Goal: Transaction & Acquisition: Download file/media

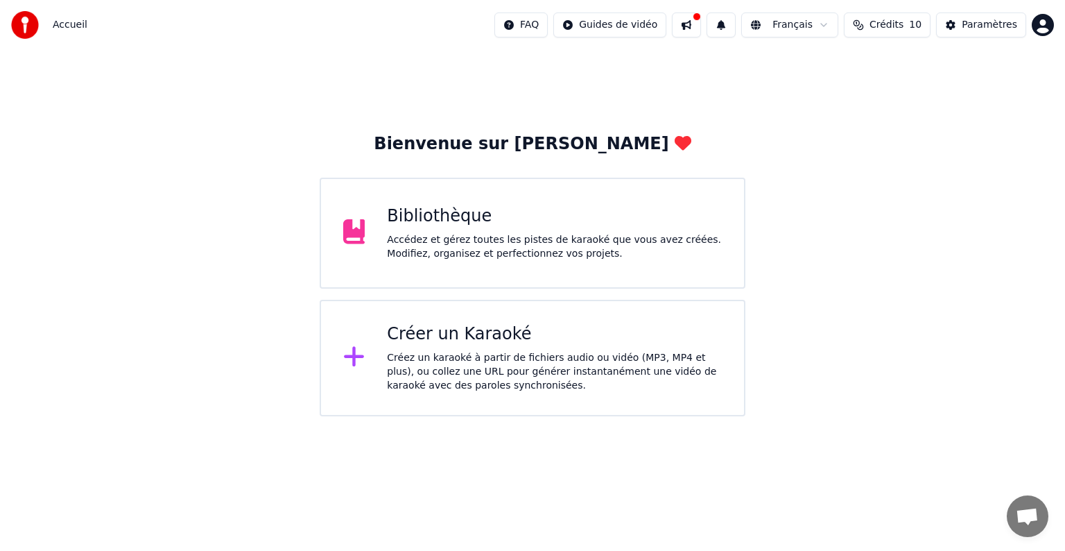
click at [527, 218] on div "Bibliothèque" at bounding box center [554, 216] width 335 height 22
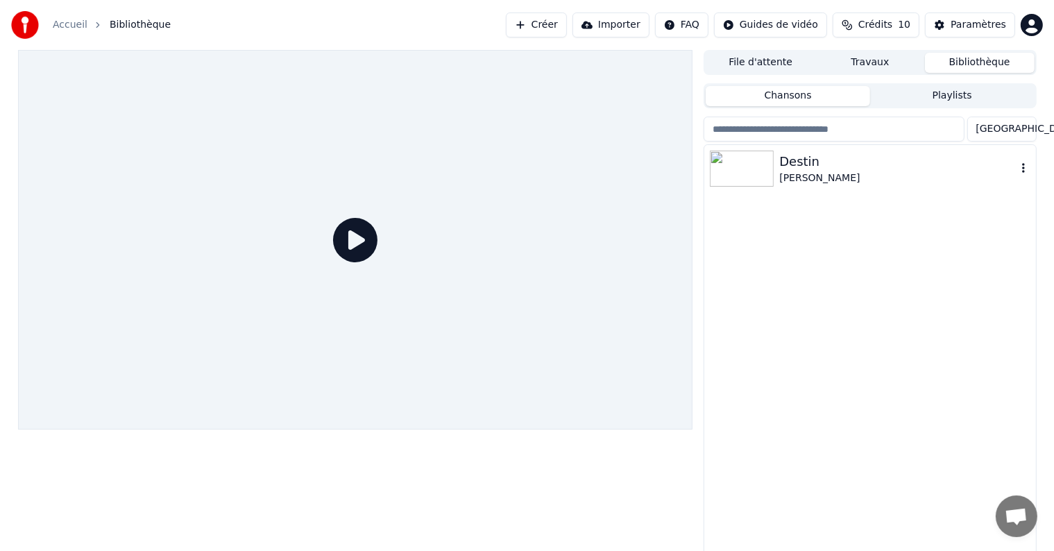
click at [862, 162] on div "Destin" at bounding box center [897, 161] width 237 height 19
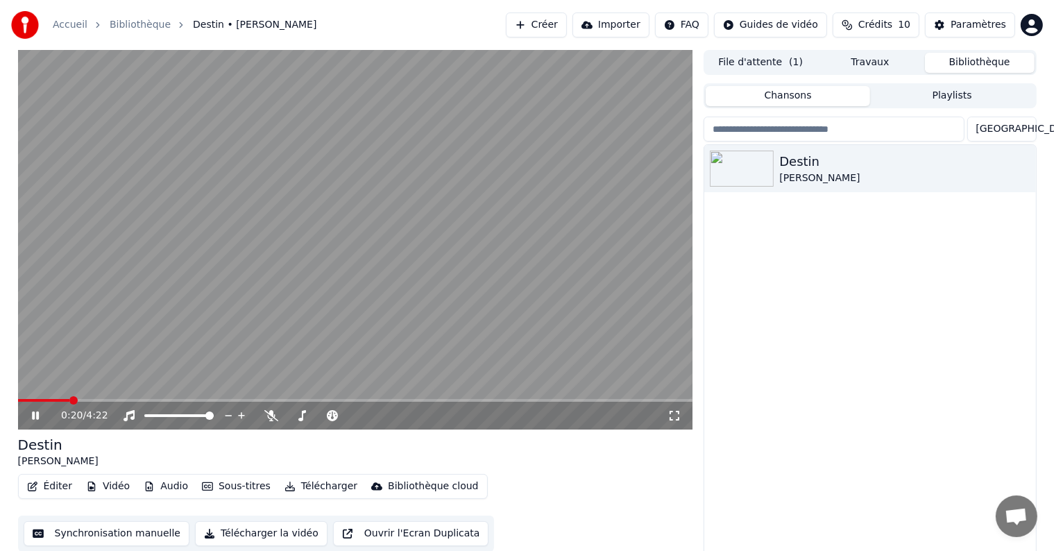
click at [108, 488] on button "Vidéo" at bounding box center [107, 486] width 55 height 19
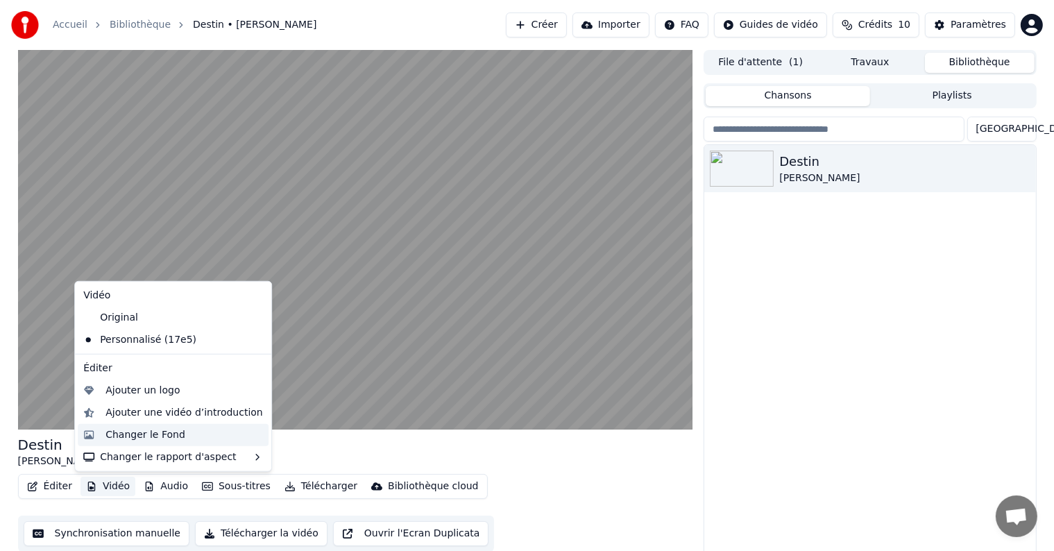
click at [112, 434] on div "Changer le Fond" at bounding box center [145, 435] width 80 height 14
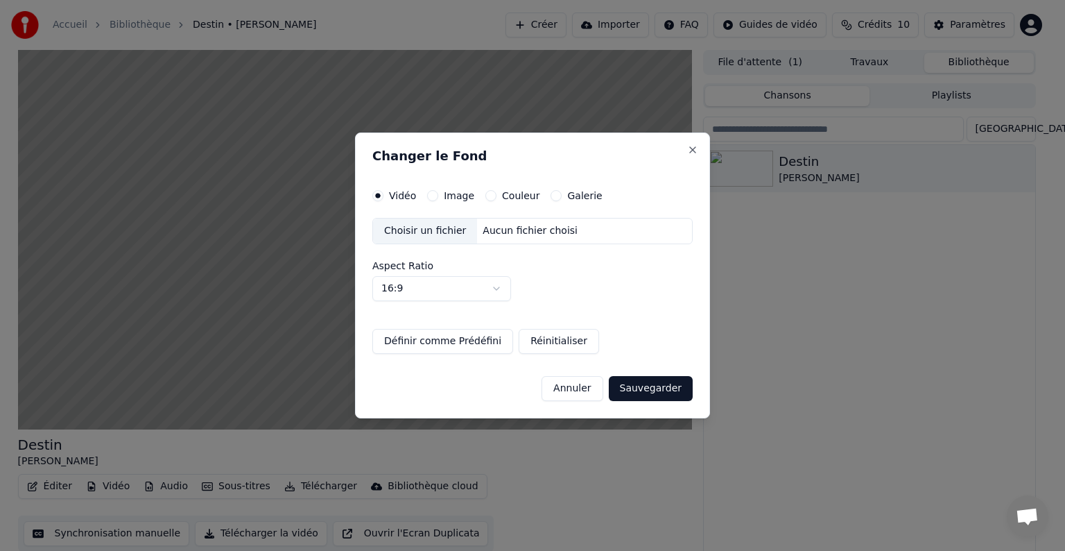
click at [432, 194] on button "Image" at bounding box center [432, 195] width 11 height 11
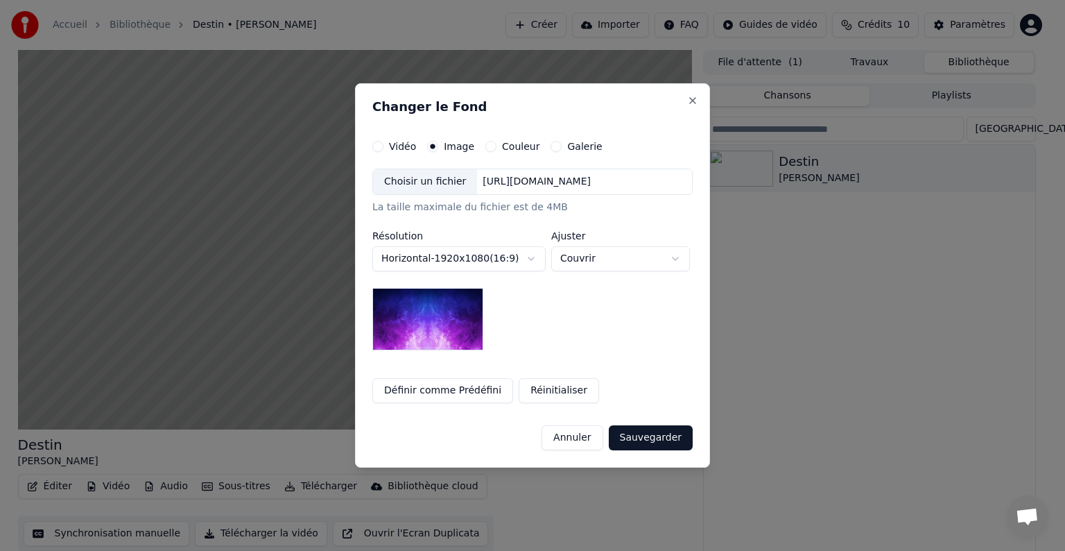
click at [422, 185] on div "Choisir un fichier" at bounding box center [425, 181] width 104 height 25
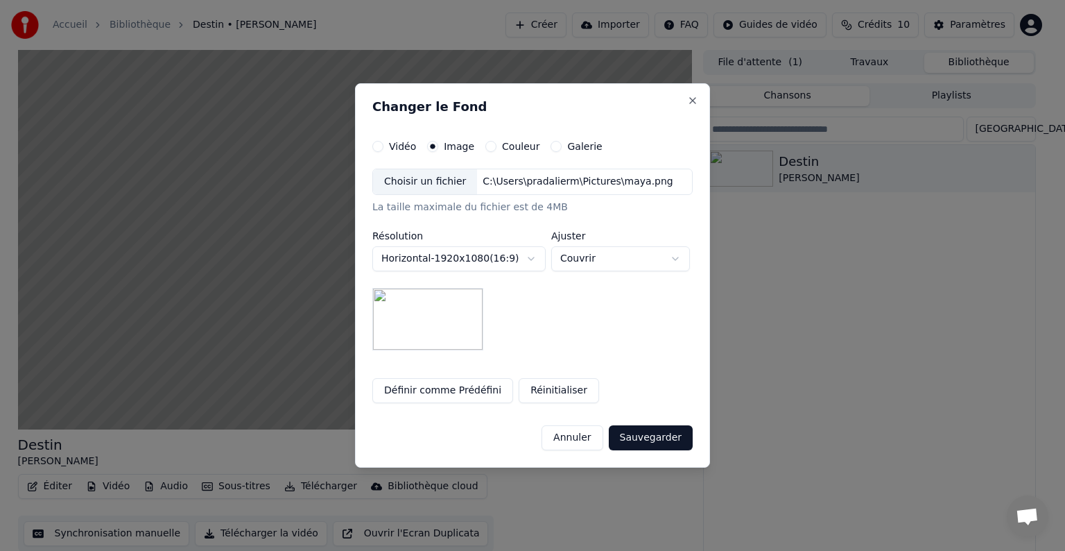
click at [644, 438] on button "Sauvegarder" at bounding box center [651, 437] width 84 height 25
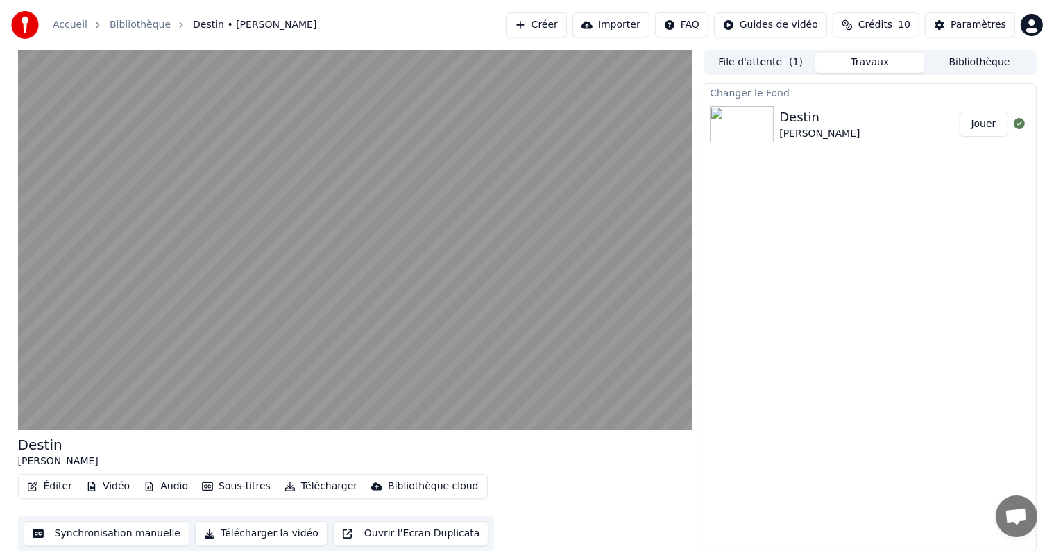
click at [984, 126] on button "Jouer" at bounding box center [983, 124] width 49 height 25
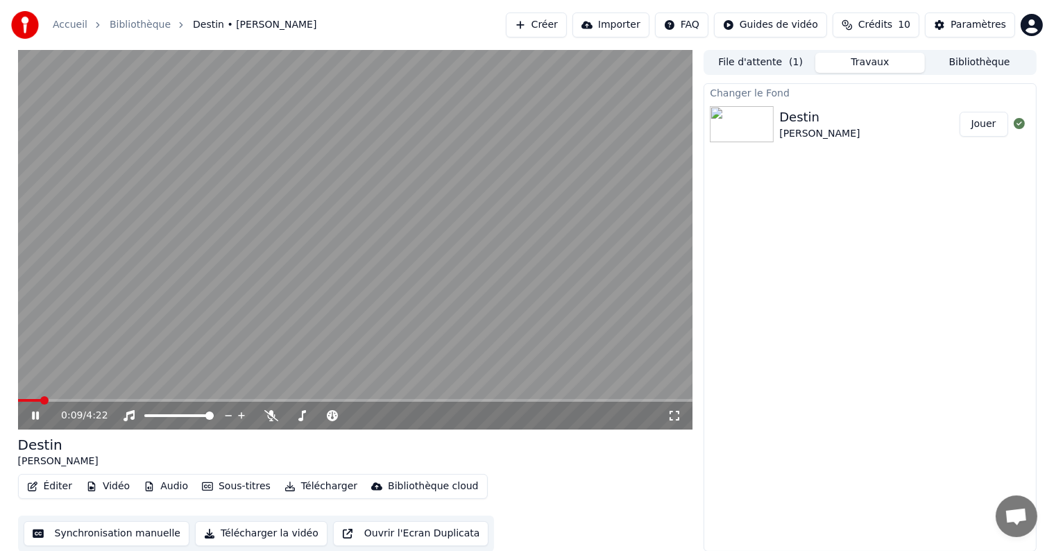
click at [41, 399] on span at bounding box center [29, 400] width 23 height 3
click at [27, 399] on span at bounding box center [31, 400] width 26 height 3
click at [17, 399] on div "0:04 / 4:22 Destin [PERSON_NAME] Éditer Vidéo Audio Sous-titres Télécharger Bib…" at bounding box center [527, 300] width 1040 height 501
click at [24, 402] on span at bounding box center [25, 400] width 15 height 3
click at [36, 414] on icon at bounding box center [35, 415] width 7 height 8
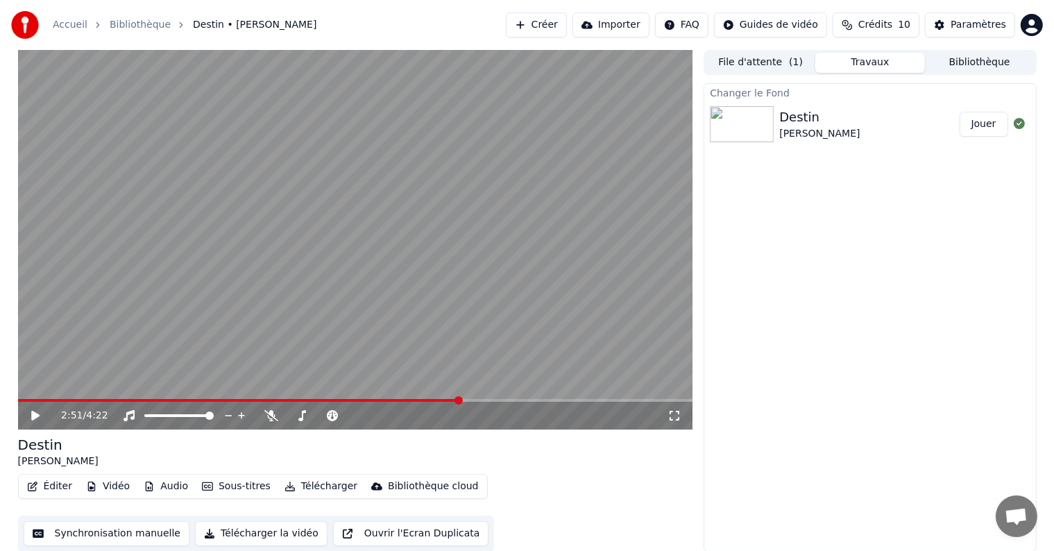
click at [320, 399] on span at bounding box center [239, 400] width 443 height 3
click at [286, 398] on video at bounding box center [355, 239] width 675 height 379
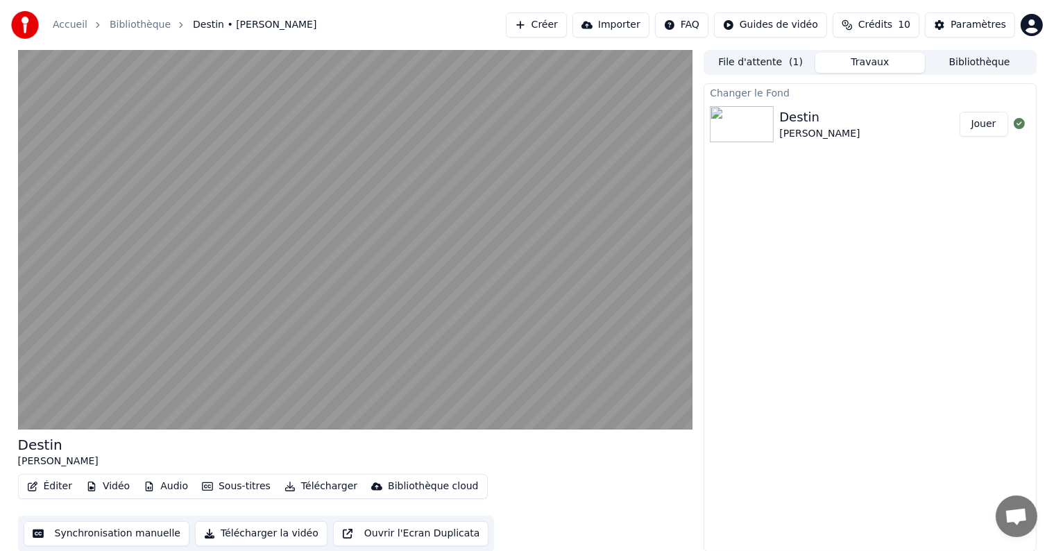
scroll to position [1, 0]
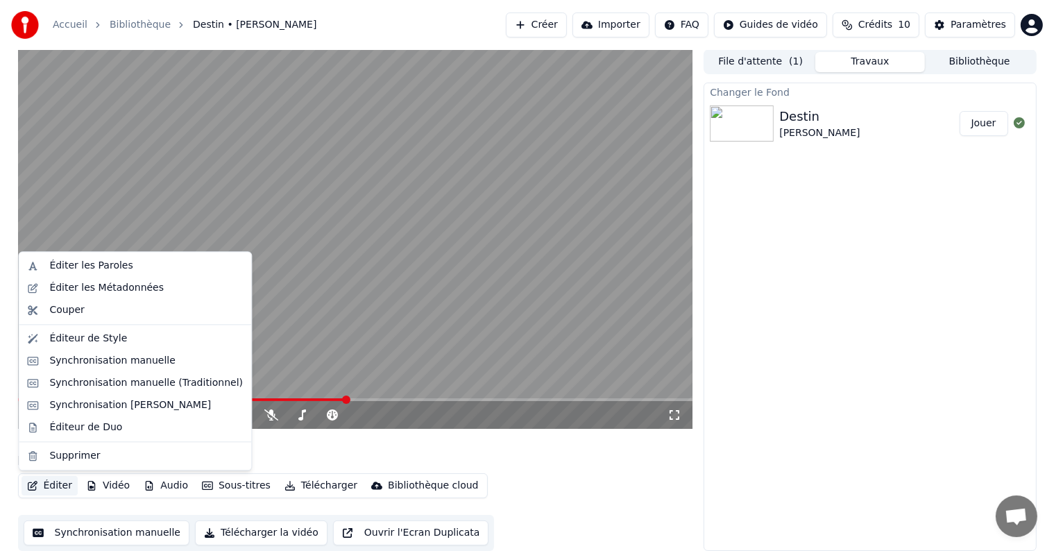
click at [46, 486] on button "Éditer" at bounding box center [50, 485] width 56 height 19
click at [136, 361] on div "Synchronisation manuelle" at bounding box center [112, 361] width 126 height 14
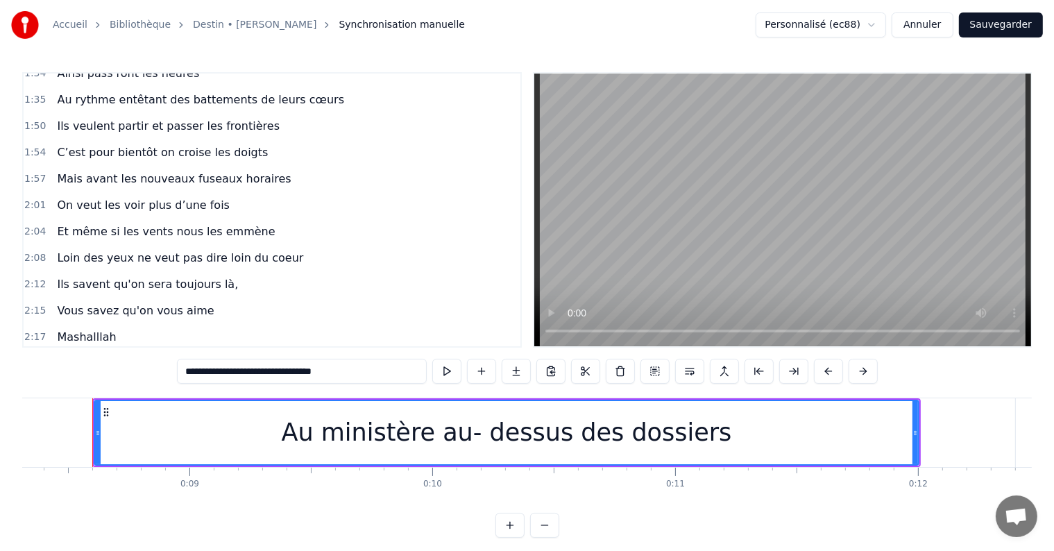
scroll to position [595, 0]
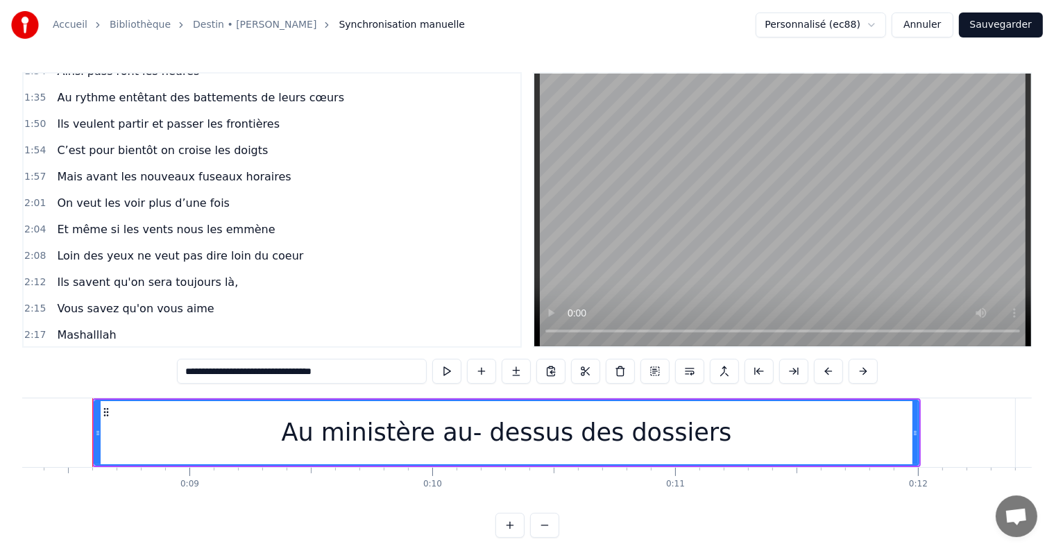
click at [189, 221] on span "Et même si les vents nous les emmène" at bounding box center [165, 229] width 221 height 16
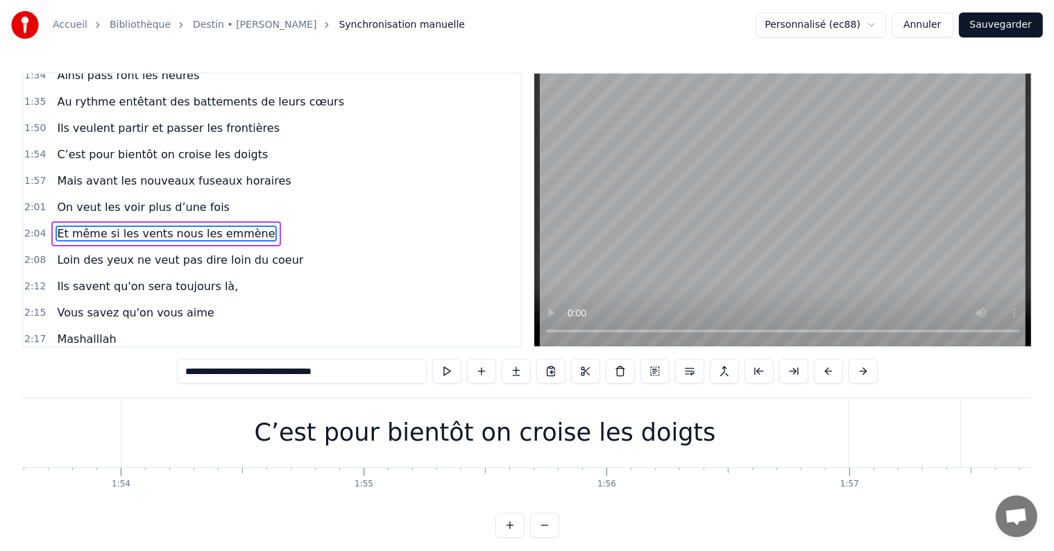
scroll to position [0, 30238]
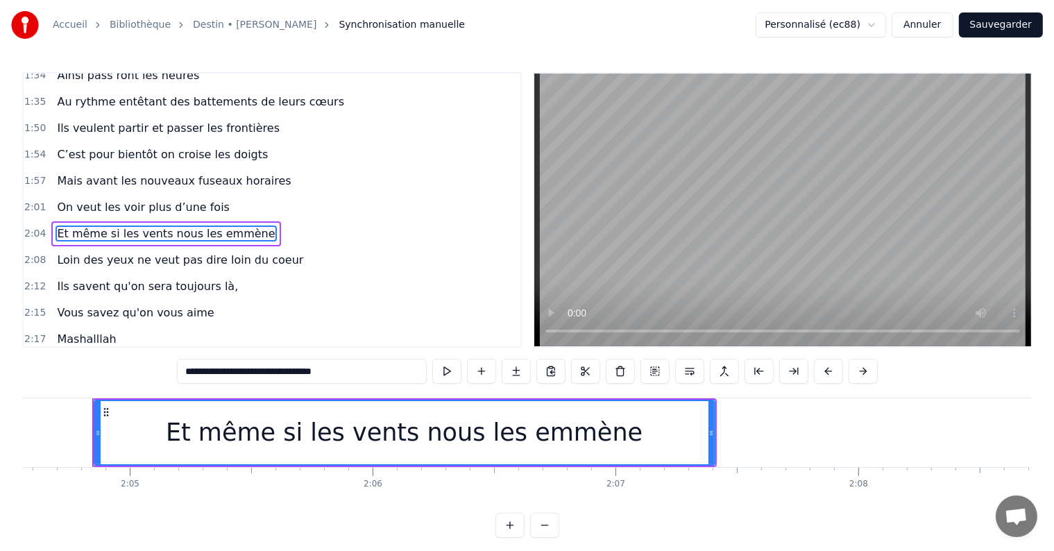
click at [377, 367] on input "**********" at bounding box center [302, 371] width 250 height 25
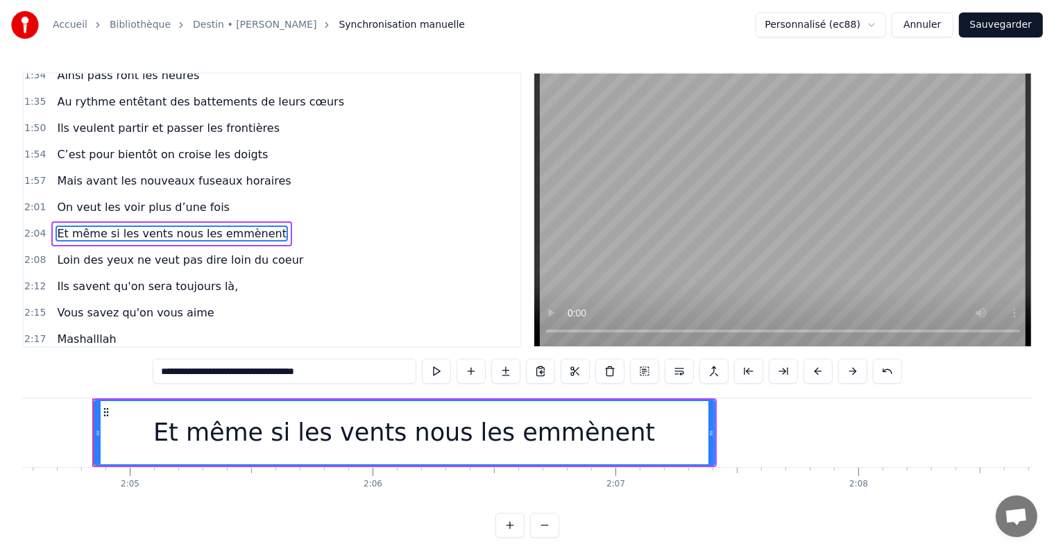
type input "**********"
click at [1006, 29] on button "Sauvegarder" at bounding box center [1001, 24] width 84 height 25
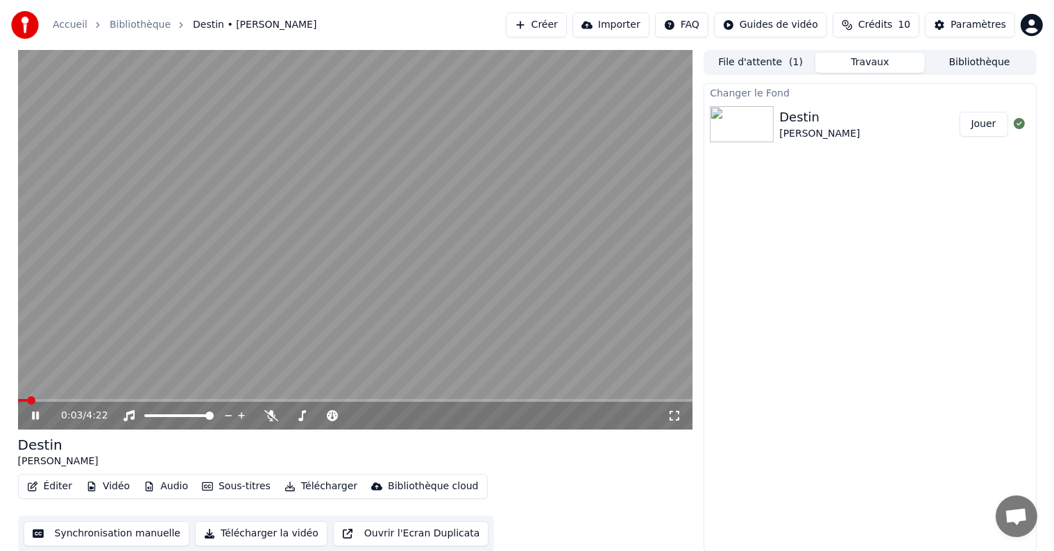
click at [39, 413] on icon at bounding box center [45, 415] width 33 height 11
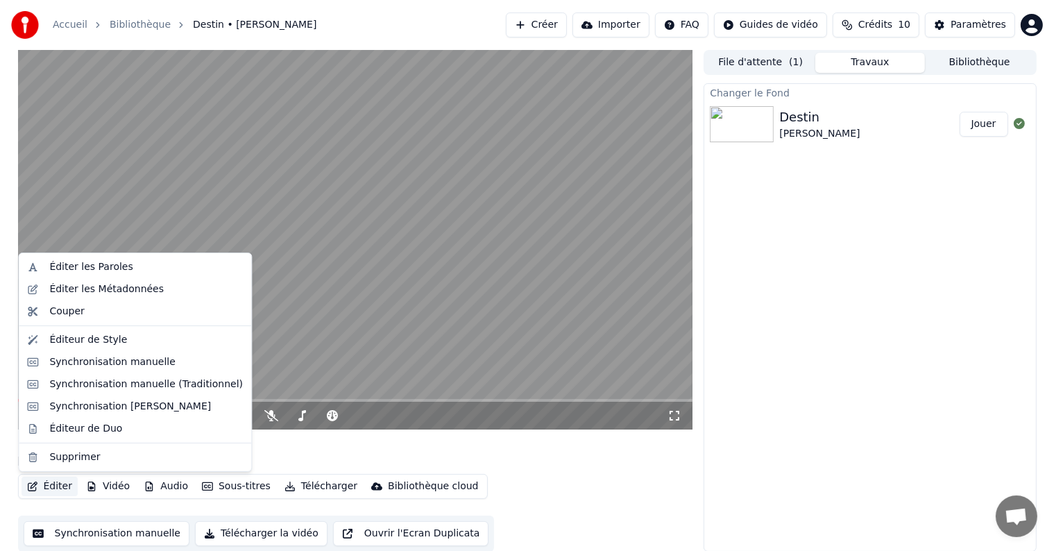
click at [55, 486] on button "Éditer" at bounding box center [50, 486] width 56 height 19
click at [88, 366] on div "Synchronisation manuelle" at bounding box center [112, 362] width 126 height 14
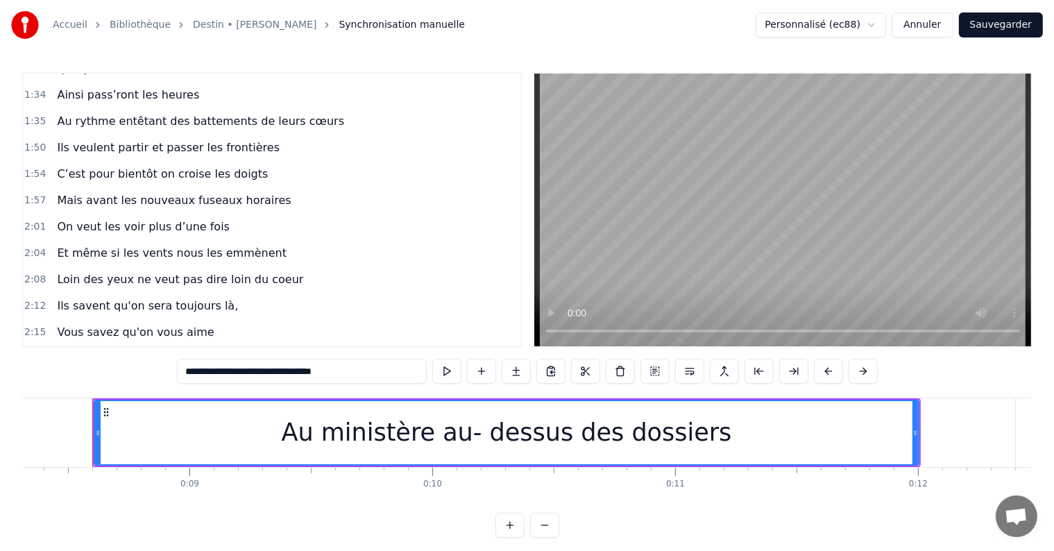
scroll to position [565, 0]
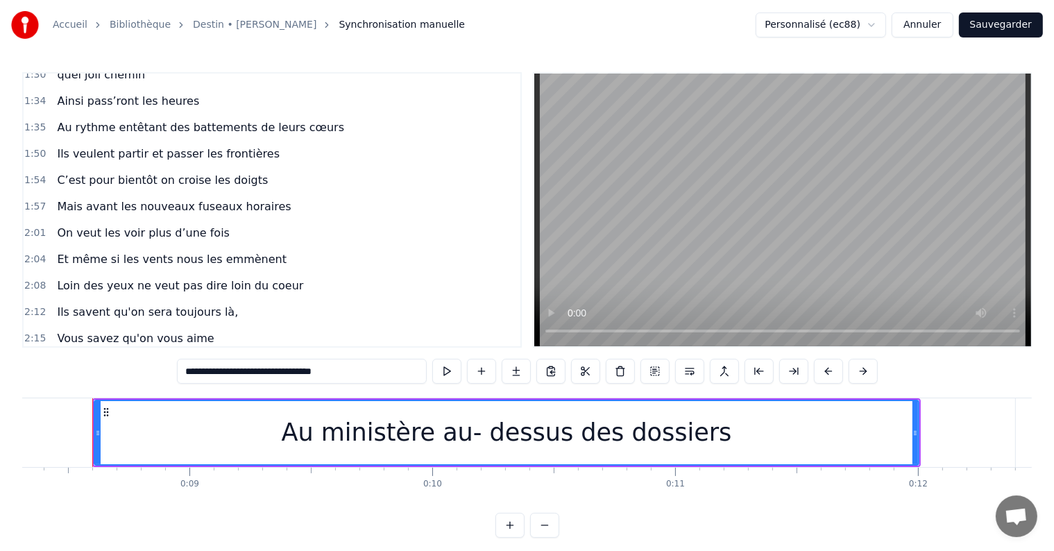
click at [1014, 23] on button "Sauvegarder" at bounding box center [1001, 24] width 84 height 25
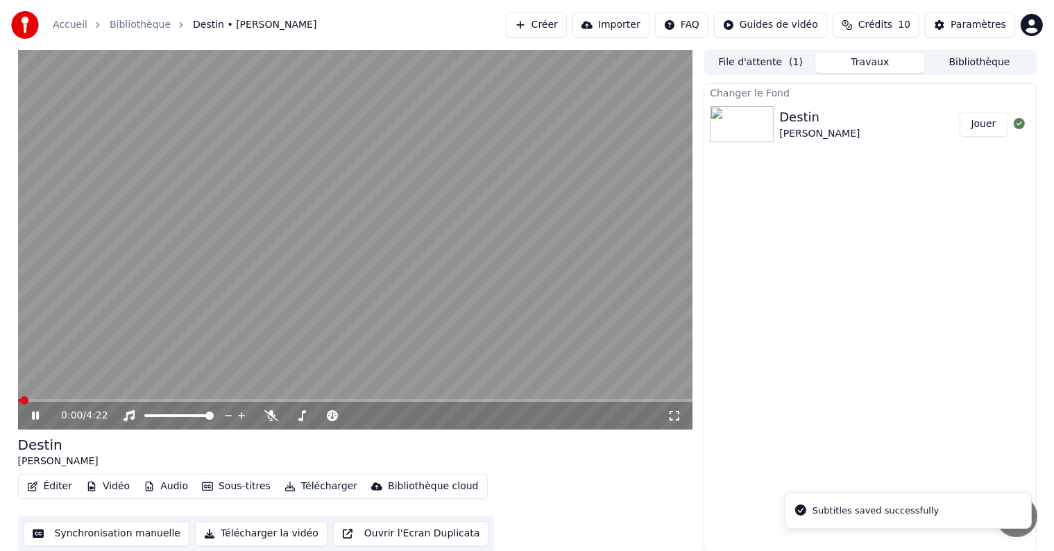
click at [309, 484] on button "Télécharger" at bounding box center [321, 486] width 84 height 19
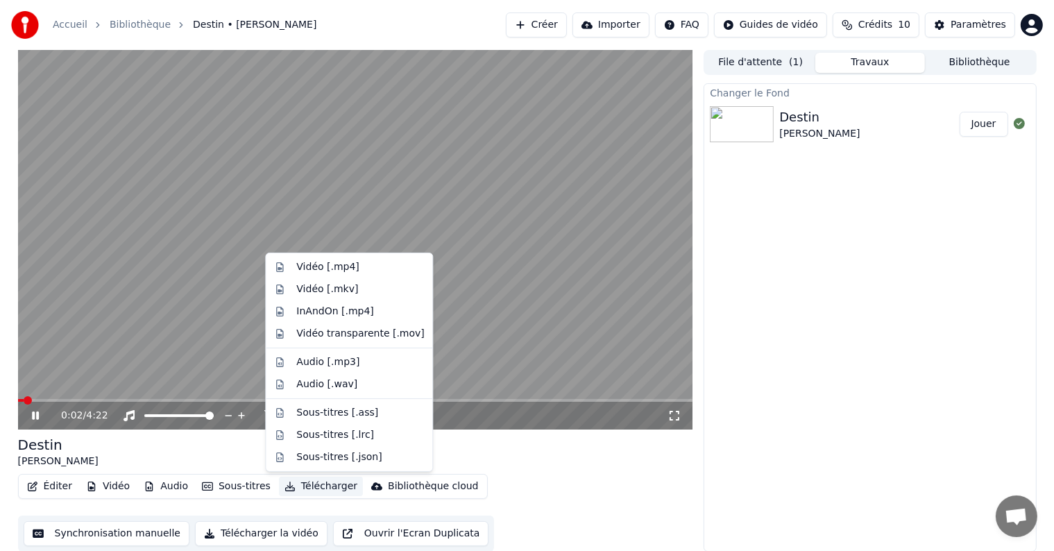
click at [32, 417] on icon at bounding box center [35, 415] width 7 height 8
click at [300, 488] on button "Télécharger" at bounding box center [321, 486] width 84 height 19
click at [351, 271] on div "Vidéo [.mp4]" at bounding box center [360, 267] width 128 height 14
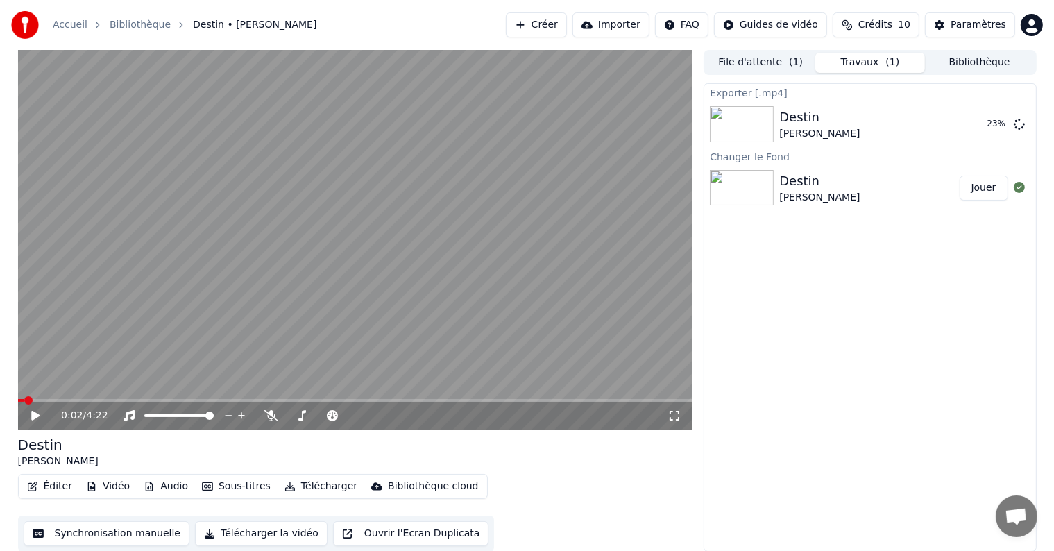
click at [291, 488] on button "Télécharger" at bounding box center [321, 486] width 84 height 19
click at [861, 382] on div "Exporter [.mp4] Destin [PERSON_NAME] 56 % Changer le Fond Destin [PERSON_NAME]" at bounding box center [869, 317] width 332 height 468
click at [988, 129] on button "Afficher" at bounding box center [976, 124] width 61 height 25
click at [982, 125] on button "Afficher" at bounding box center [976, 124] width 61 height 25
click at [984, 126] on button "Afficher" at bounding box center [976, 124] width 61 height 25
